Goal: Task Accomplishment & Management: Manage account settings

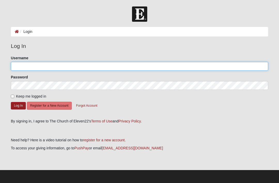
click at [29, 65] on input "Username" at bounding box center [139, 66] width 257 height 9
type input "[PERSON_NAME]"
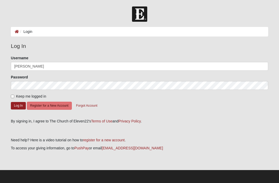
click at [18, 105] on button "Log In" at bounding box center [18, 105] width 15 height 7
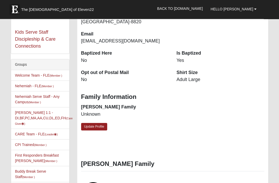
scroll to position [104, 0]
click at [28, 123] on small "(Care Giver )" at bounding box center [44, 121] width 58 height 9
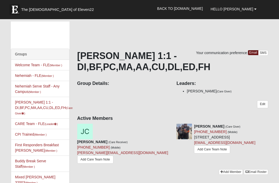
click at [169, 128] on link at bounding box center [171, 126] width 4 height 4
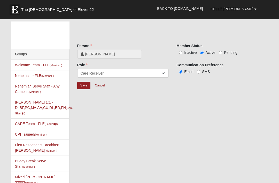
click at [182, 54] on input "Inactive" at bounding box center [180, 52] width 3 height 3
radio input "true"
click at [84, 86] on input "Save" at bounding box center [83, 85] width 13 height 7
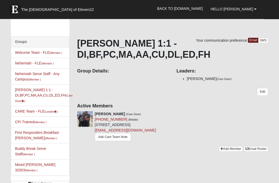
scroll to position [12, 0]
click at [102, 141] on link "Add Care Team Note" at bounding box center [113, 137] width 36 height 8
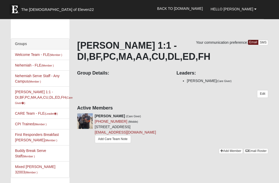
scroll to position [10, 0]
click at [33, 96] on link "Billy Killingsworth 1:1 - DI,BF,PC,MA,AA,CU,DL,ED,FH (Care Giver )" at bounding box center [44, 97] width 58 height 15
click at [24, 102] on icon at bounding box center [22, 103] width 3 height 3
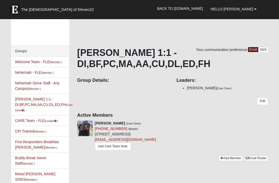
scroll to position [3, 0]
click at [27, 112] on small "(Care Giver )" at bounding box center [44, 107] width 58 height 9
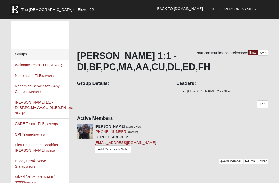
click at [96, 84] on h4 "Group Details:" at bounding box center [123, 84] width 92 height 6
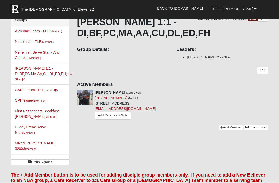
scroll to position [34, 0]
click at [24, 81] on small "(Care Giver )" at bounding box center [44, 76] width 58 height 9
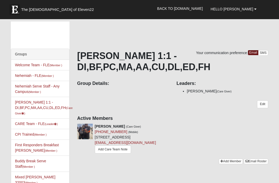
click at [257, 10] on link "Hello Billy" at bounding box center [234, 9] width 54 height 13
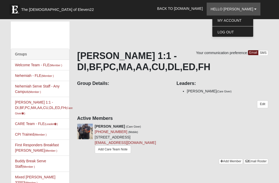
click at [242, 31] on link "Log Out" at bounding box center [232, 32] width 41 height 7
